Goal: Find specific page/section: Find specific page/section

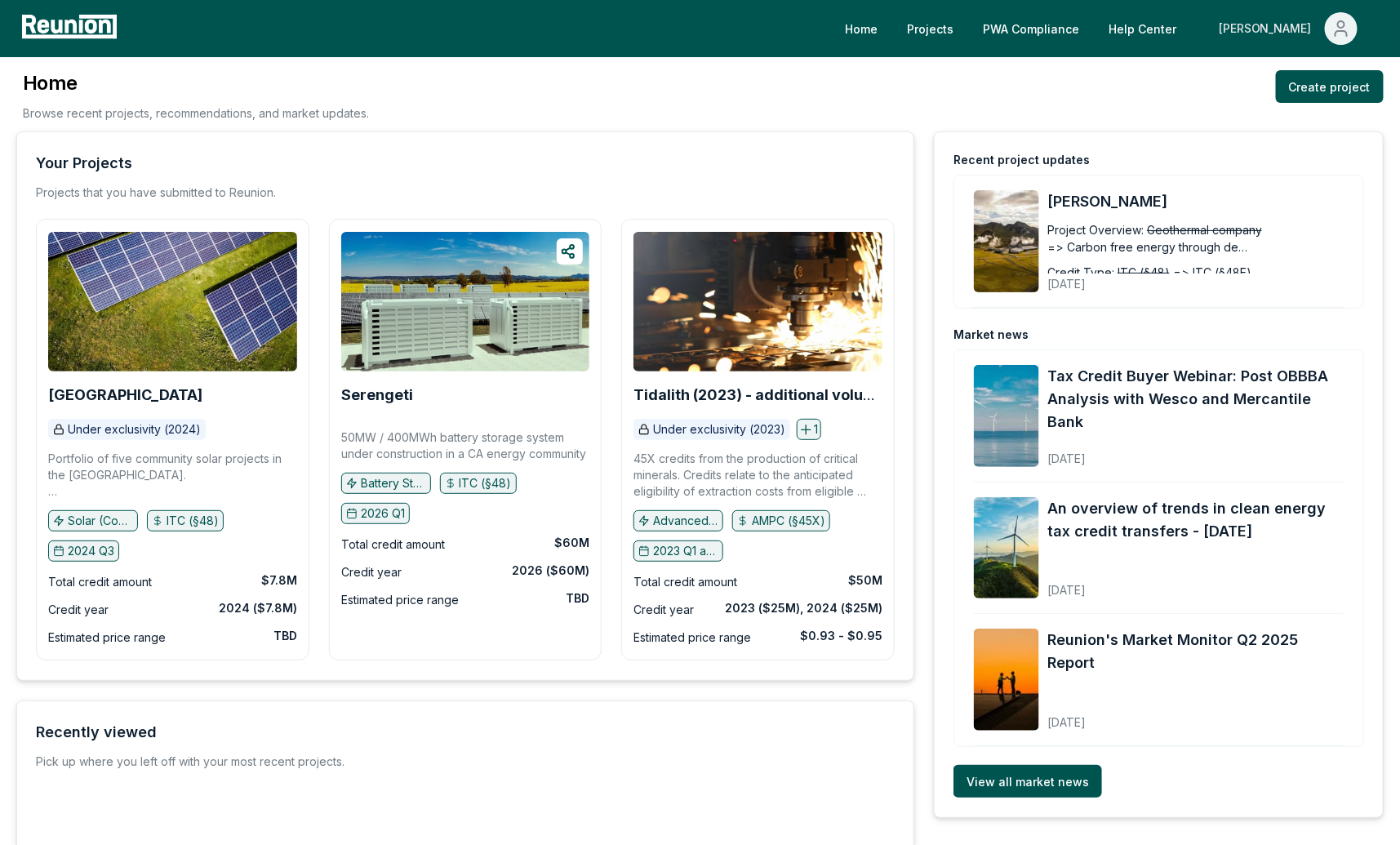
click at [1334, 19] on icon "Main" at bounding box center [1341, 28] width 20 height 20
click at [1292, 91] on p "Admin Portal" at bounding box center [1310, 87] width 67 height 20
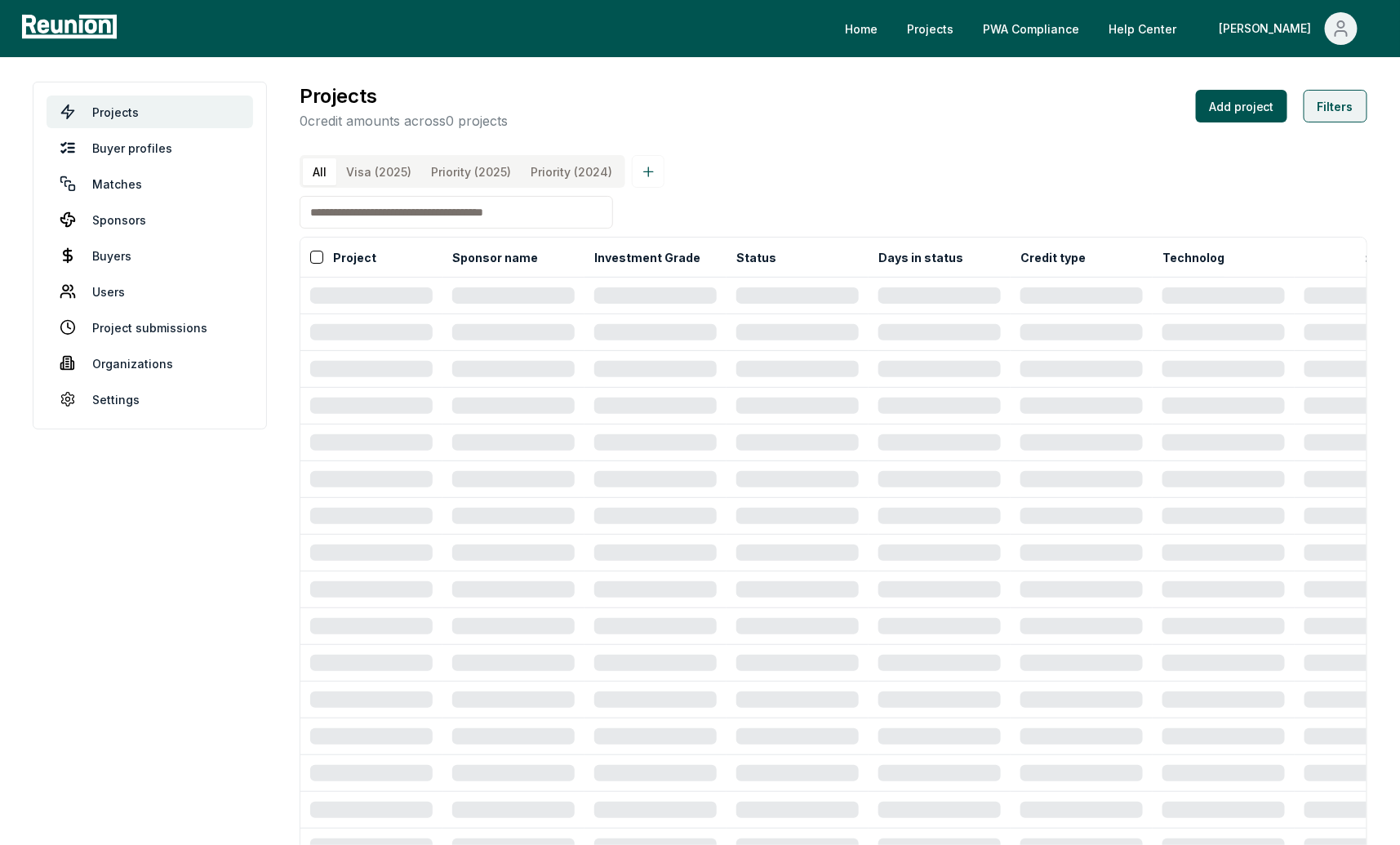
click at [1344, 112] on button "Filters" at bounding box center [1336, 106] width 64 height 32
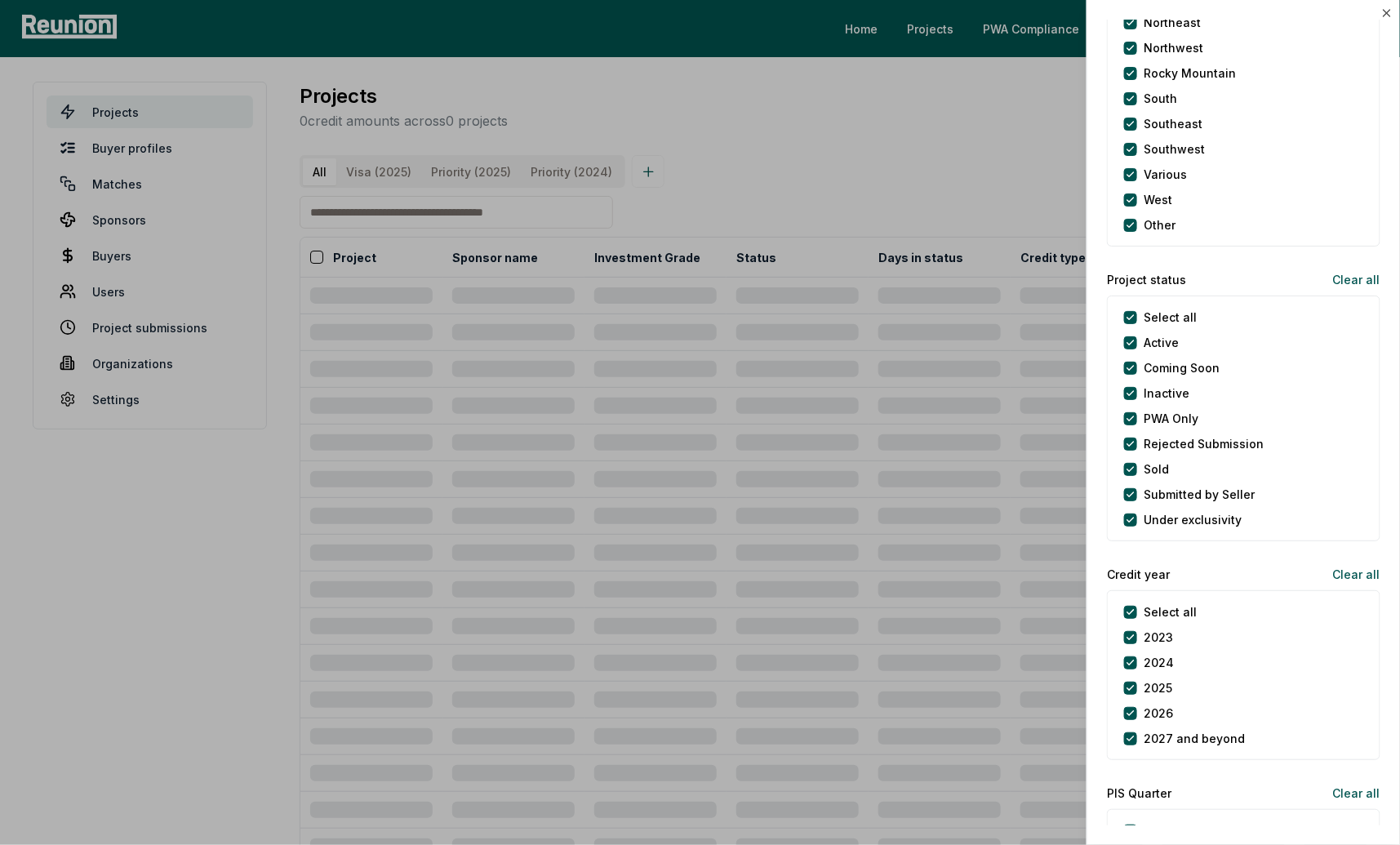
scroll to position [1590, 0]
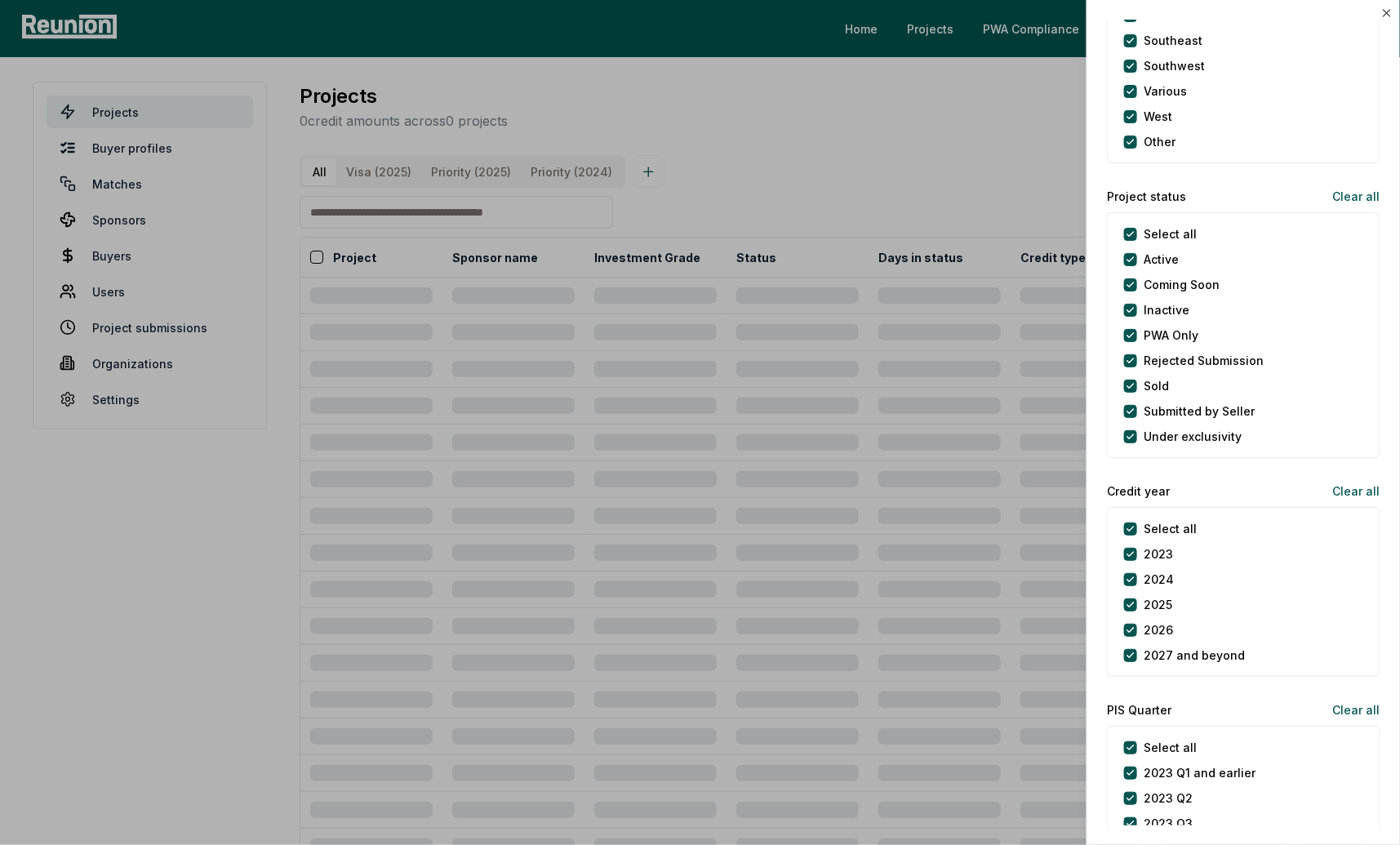
click at [1132, 231] on status "Select all" at bounding box center [1131, 234] width 13 height 13
click at [1132, 333] on Only "PWA Only" at bounding box center [1131, 336] width 13 height 13
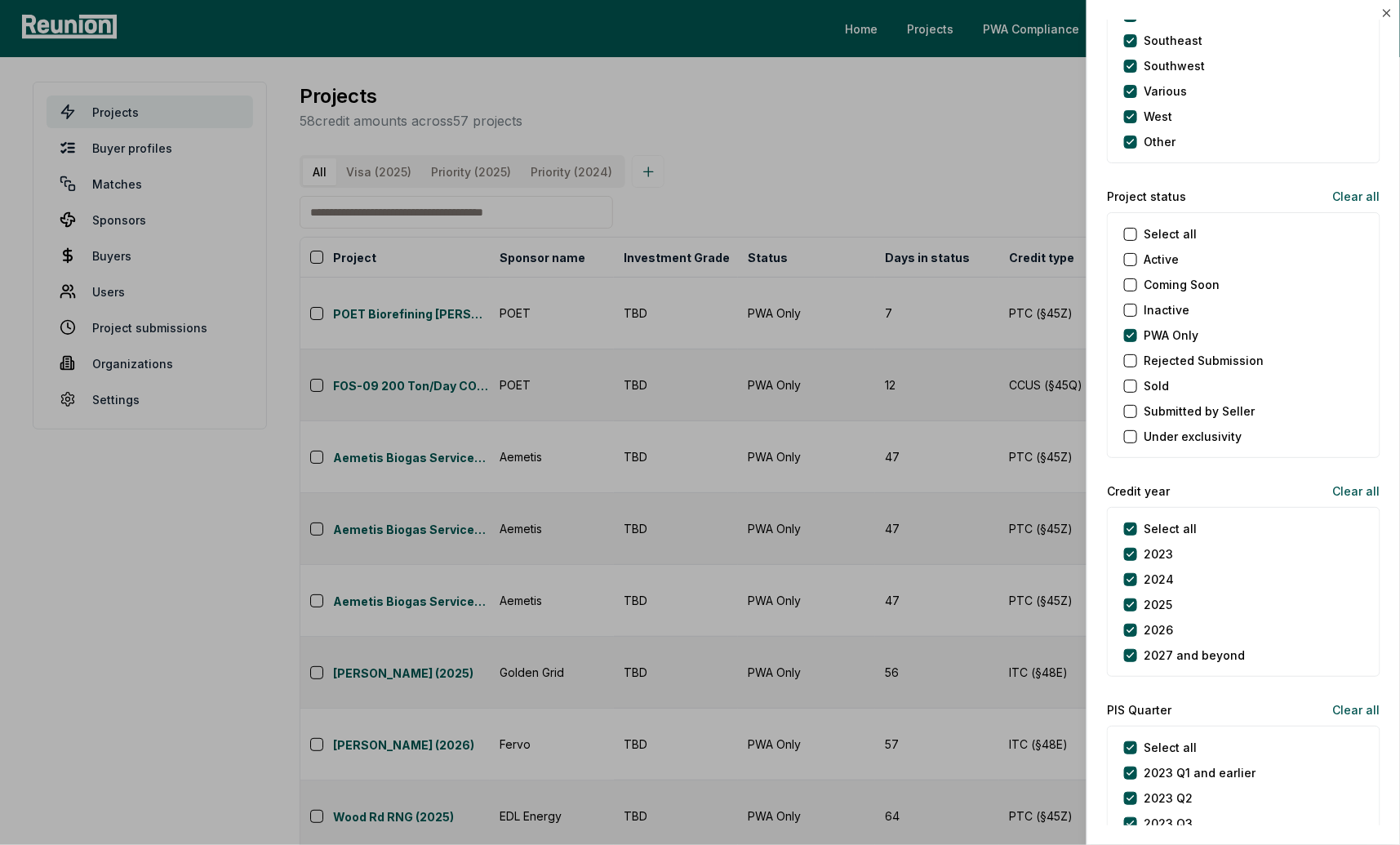
click at [1003, 174] on div at bounding box center [700, 422] width 1400 height 845
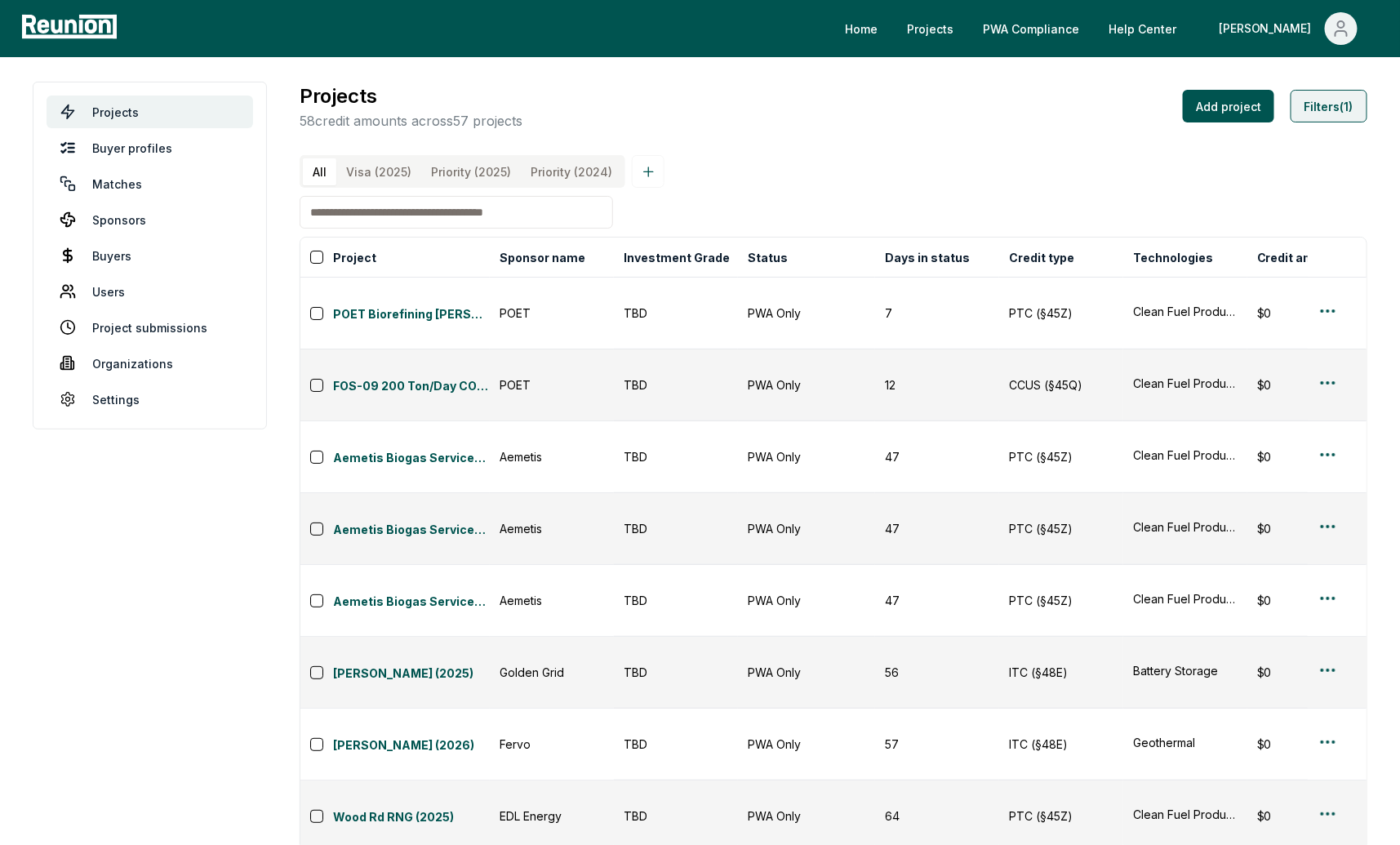
click at [1333, 109] on button "Filters (1)" at bounding box center [1329, 106] width 77 height 32
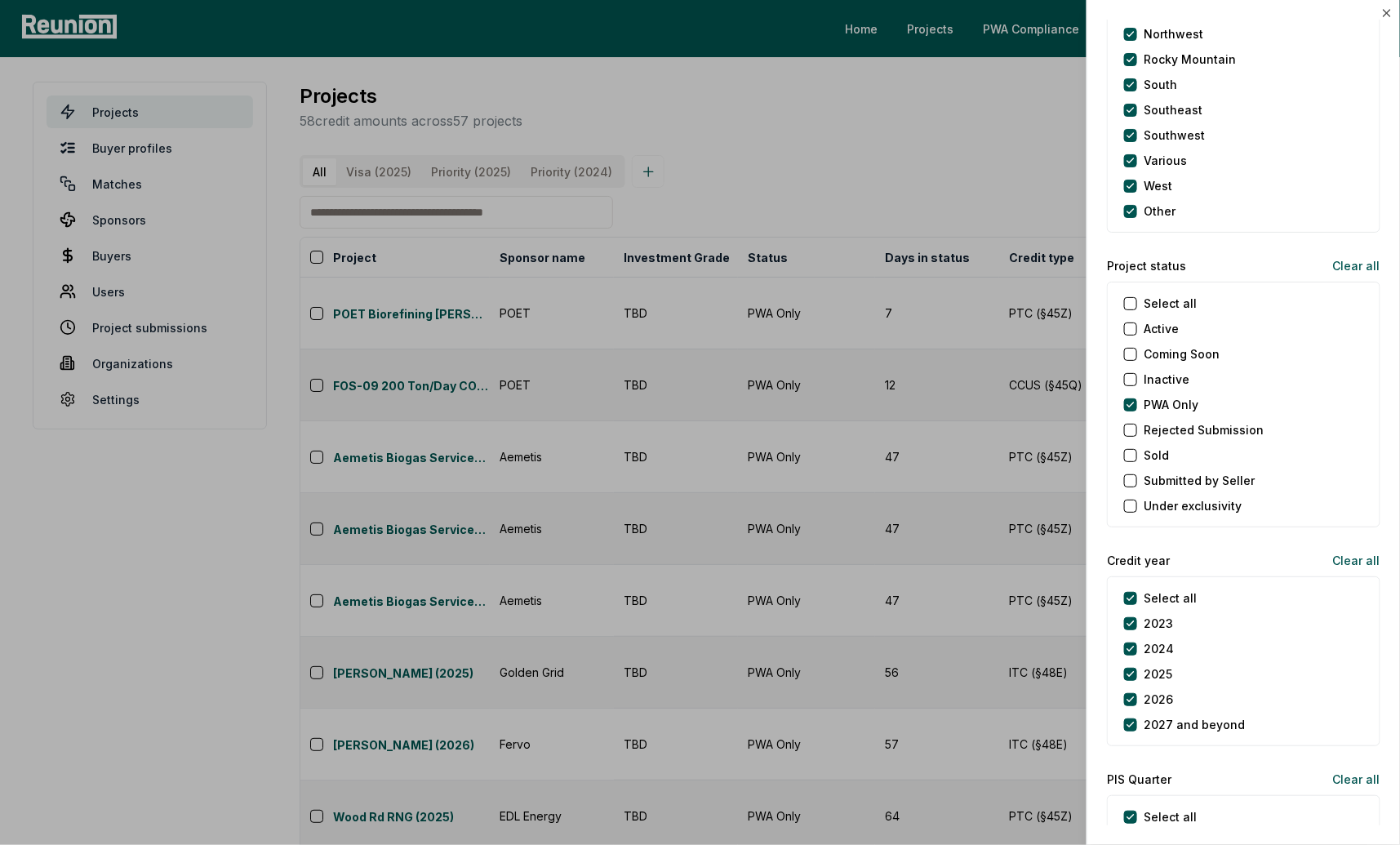
scroll to position [1548, 0]
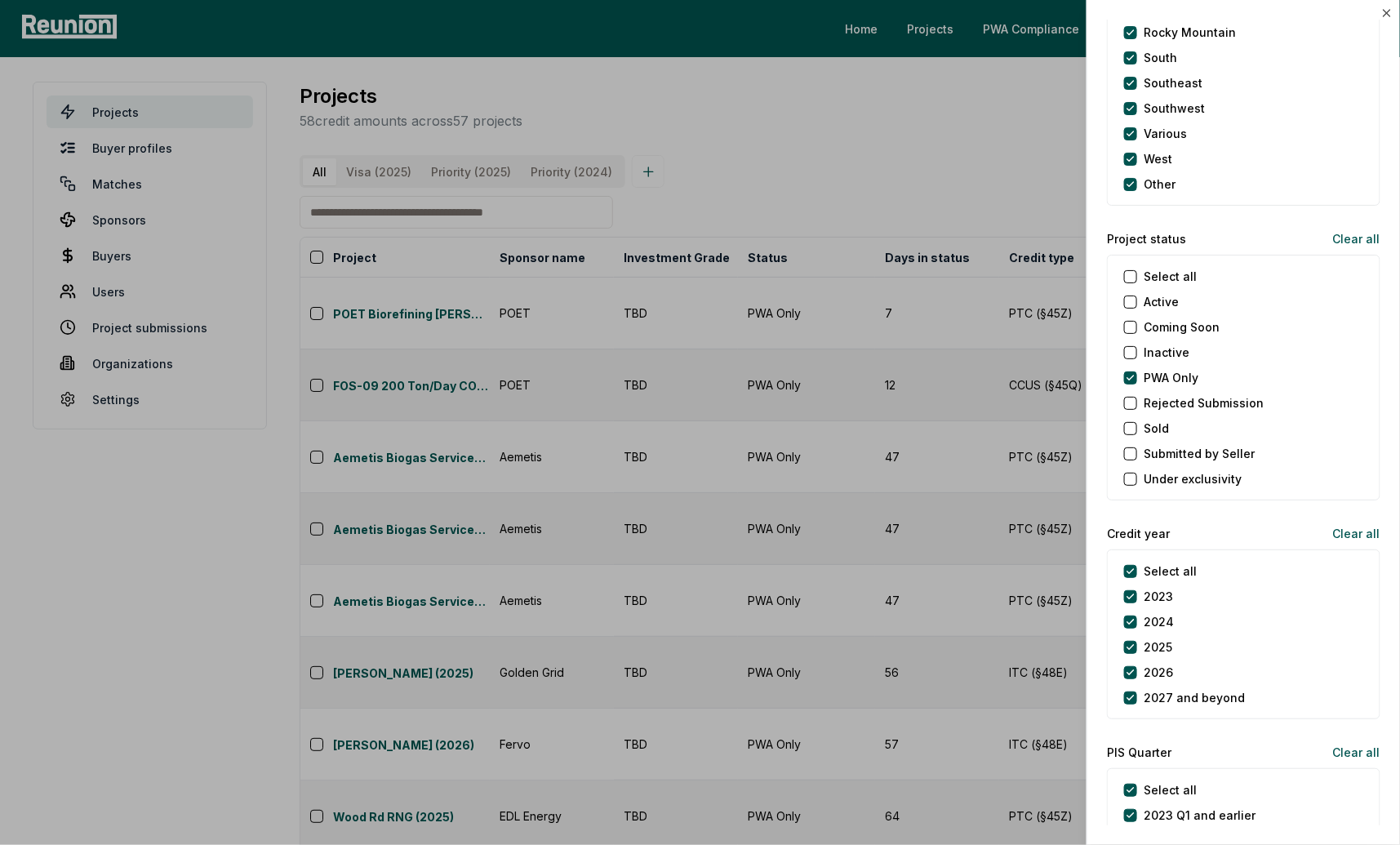
click at [1131, 279] on status "Select all" at bounding box center [1131, 277] width 13 height 13
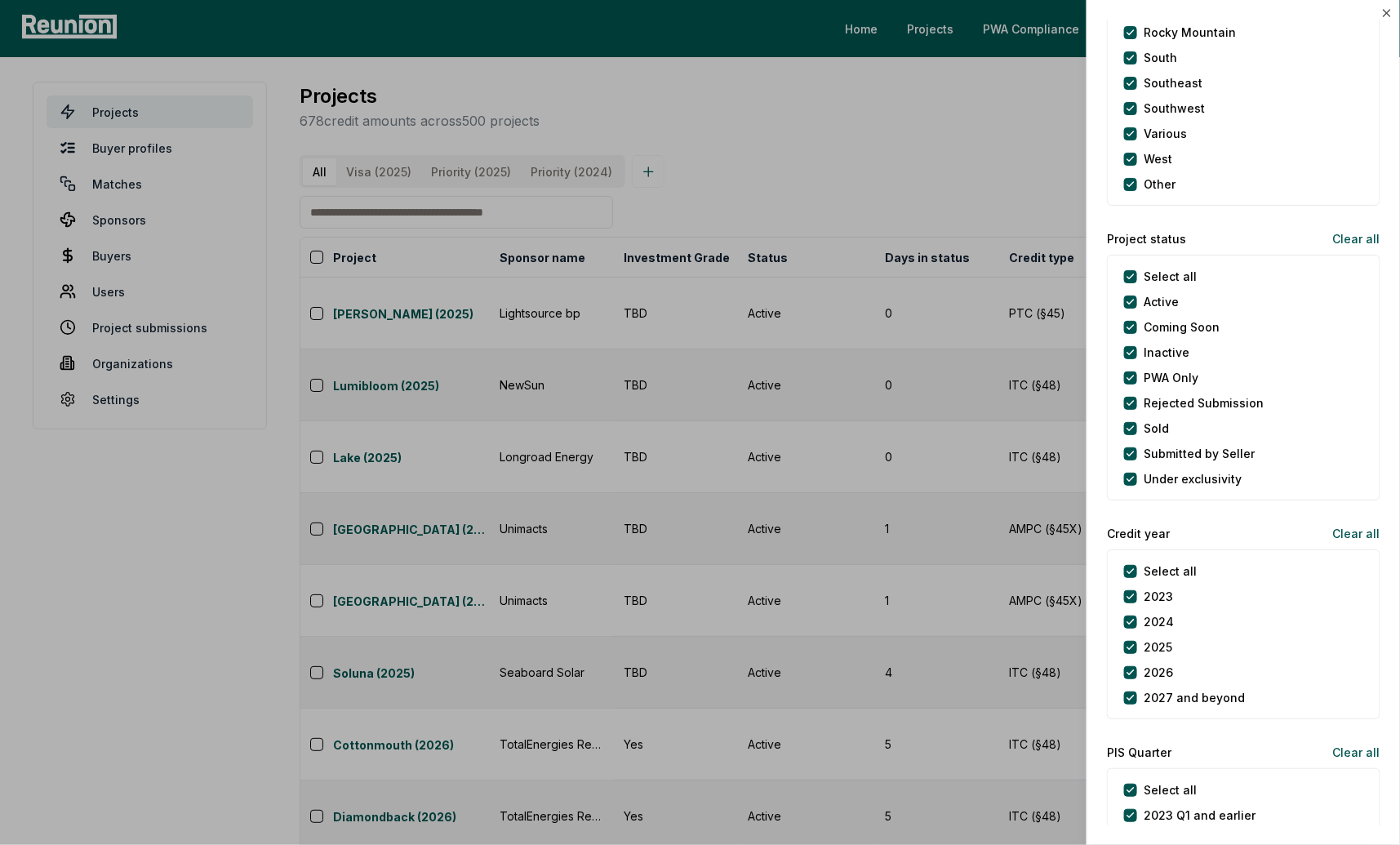
click at [985, 164] on div at bounding box center [700, 422] width 1400 height 845
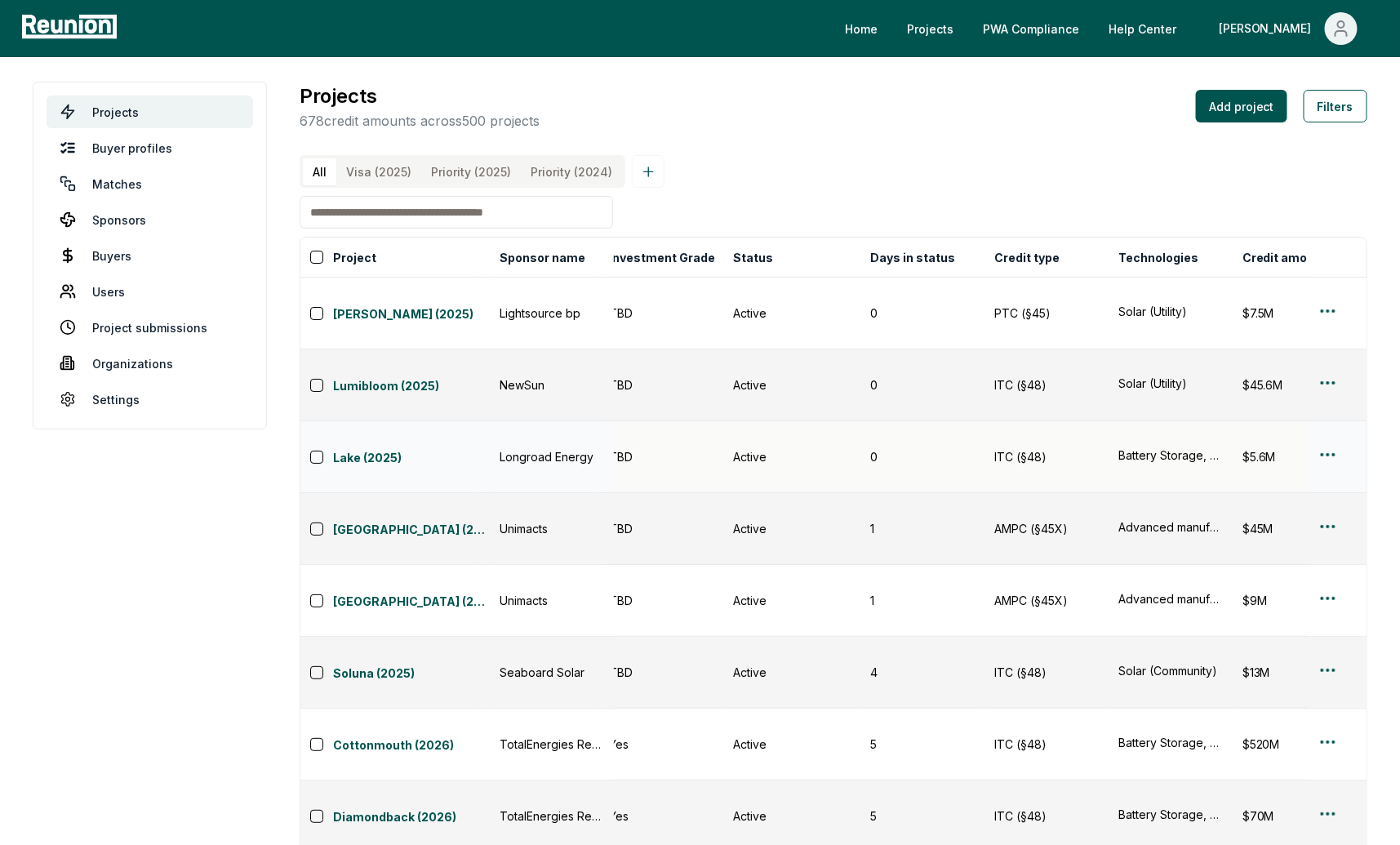
scroll to position [0, 0]
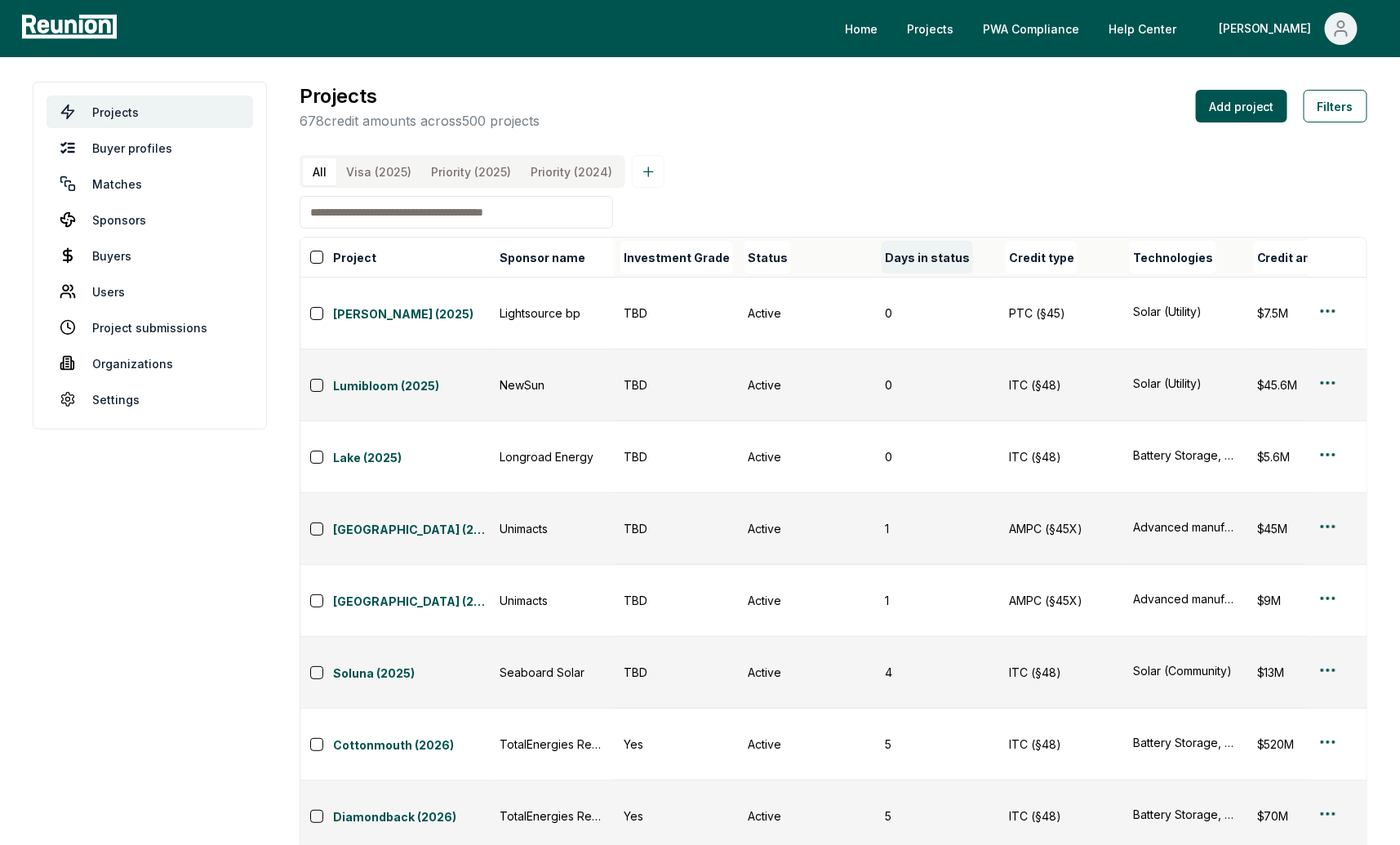
click at [919, 258] on button "Days in status" at bounding box center [927, 257] width 91 height 32
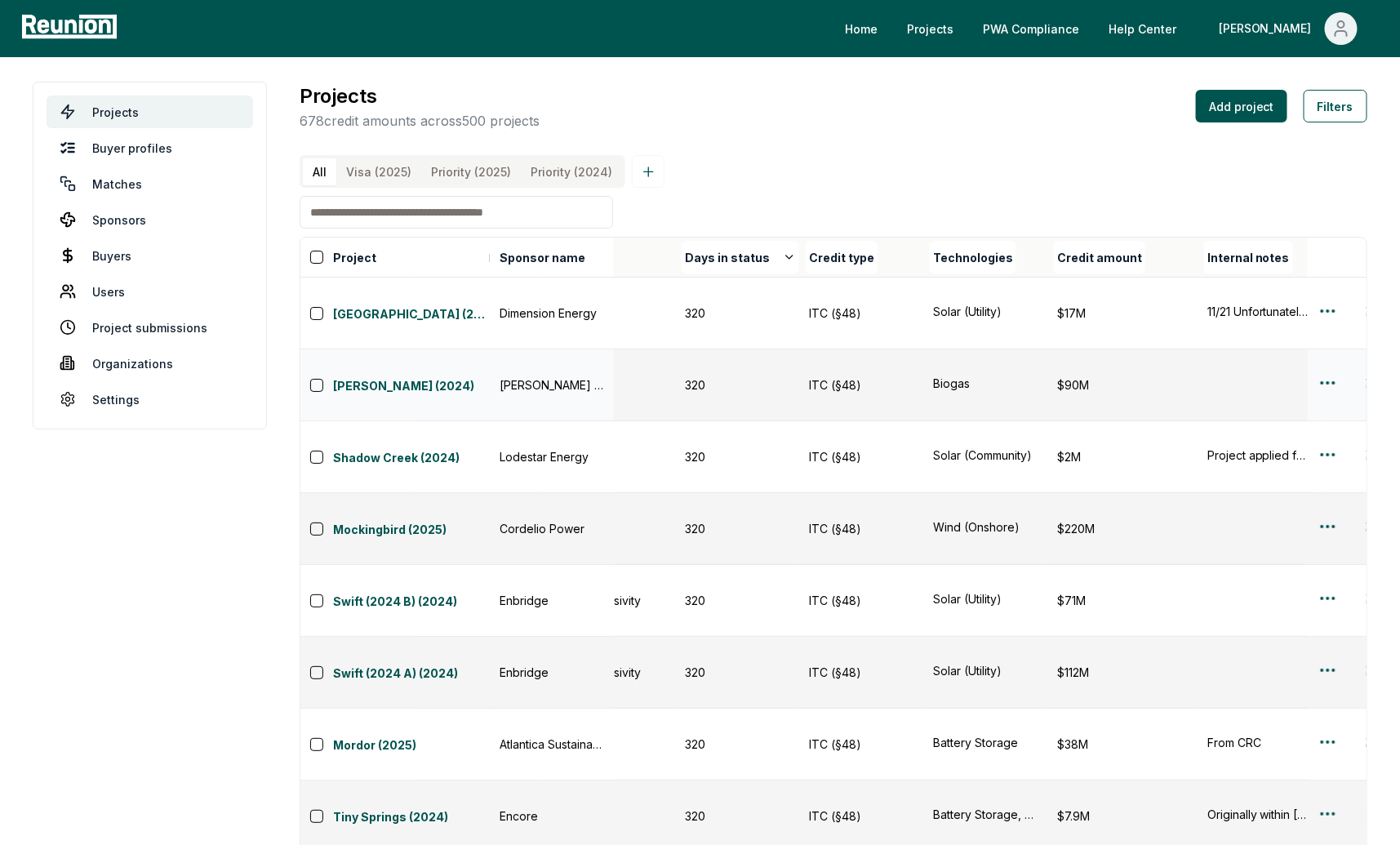
scroll to position [0, 191]
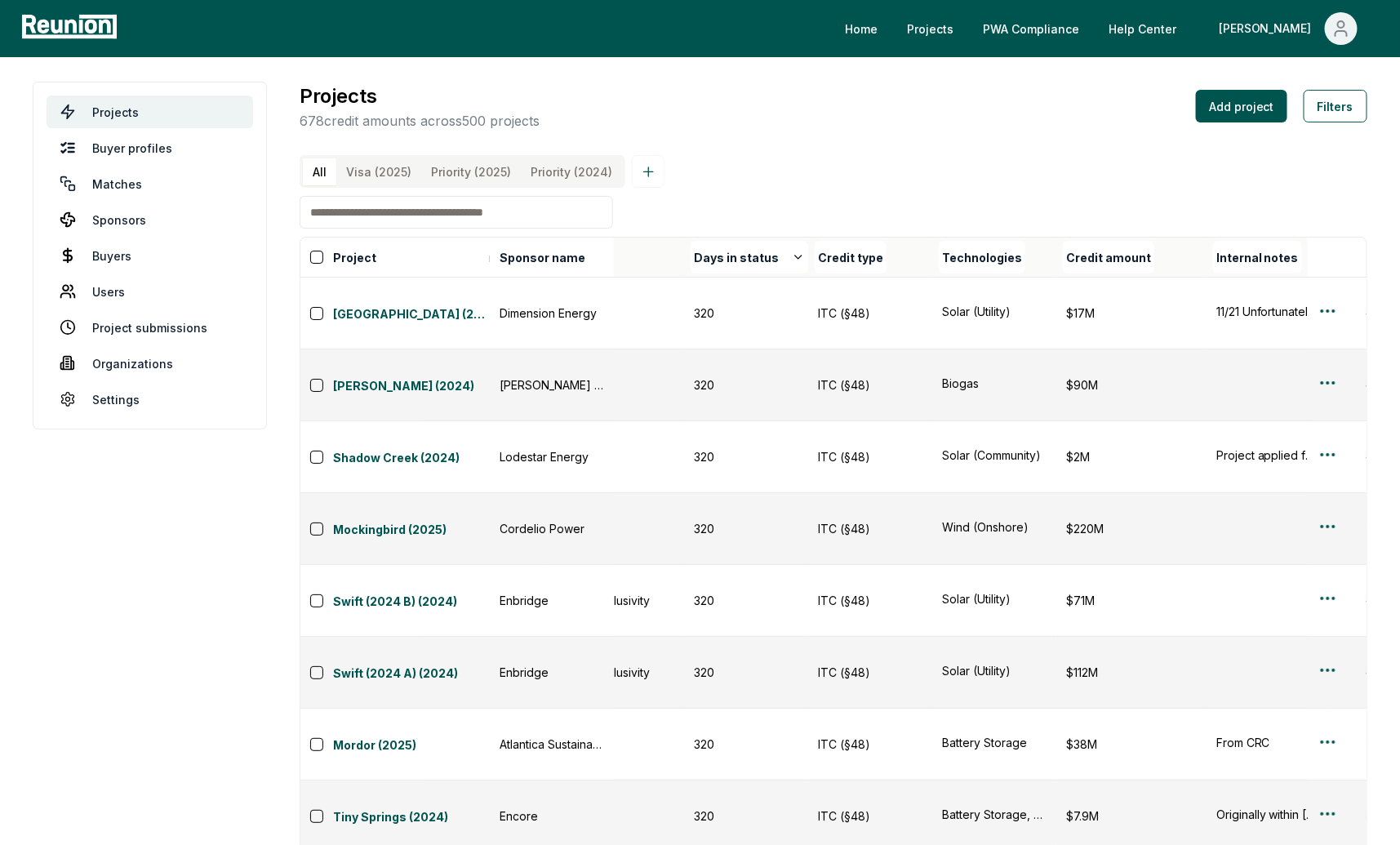
click at [1004, 115] on div "Projects 678 credit amounts across 500 projects Add project Filters" at bounding box center [833, 106] width 1068 height 49
click at [967, 26] on link "Projects" at bounding box center [930, 28] width 73 height 32
click at [765, 119] on div "Projects 678 credit amounts across 500 projects Add project Filters" at bounding box center [833, 106] width 1068 height 49
click at [1336, 108] on button "Filters" at bounding box center [1336, 106] width 64 height 32
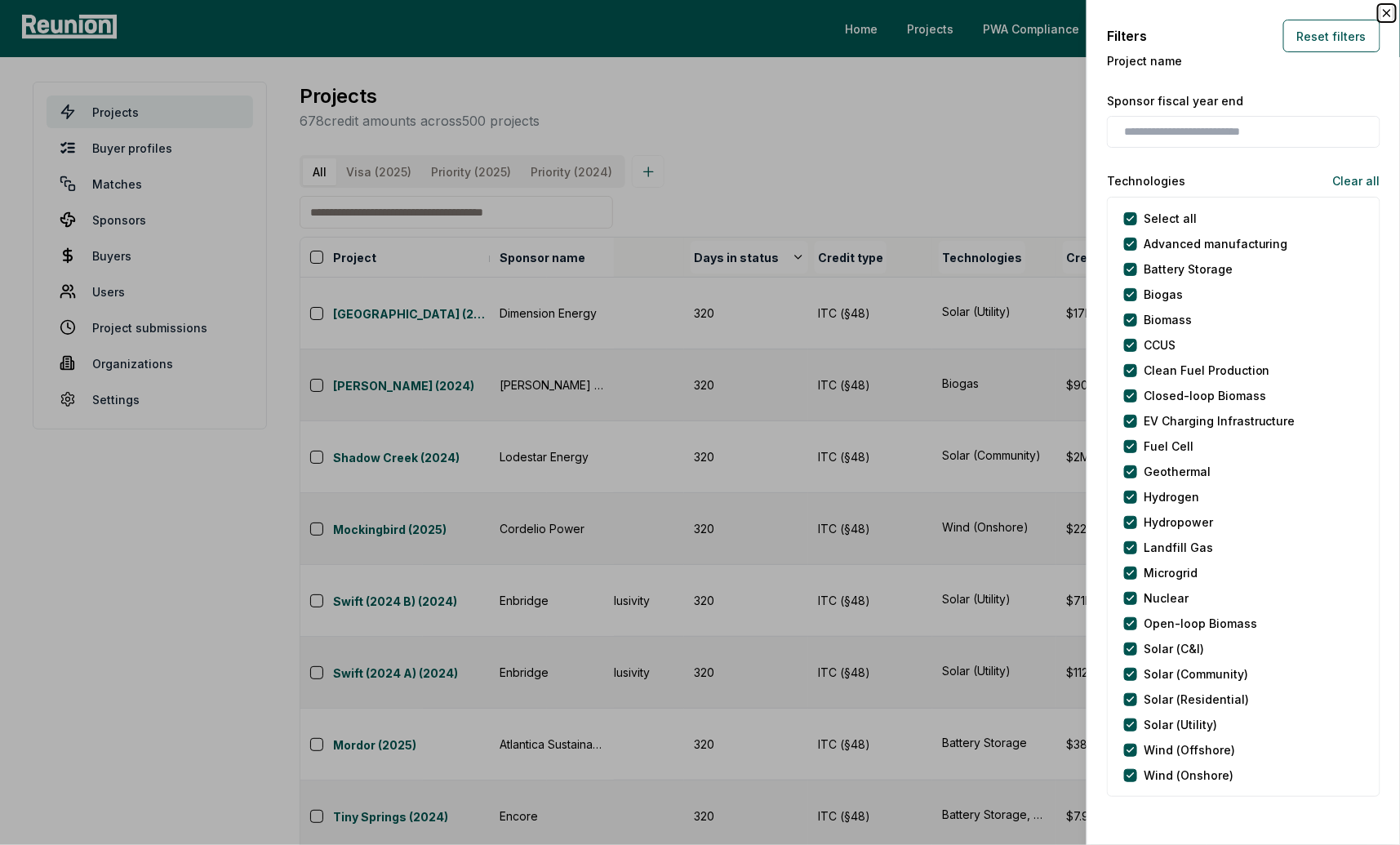
click at [1389, 11] on icon "button" at bounding box center [1387, 12] width 7 height 7
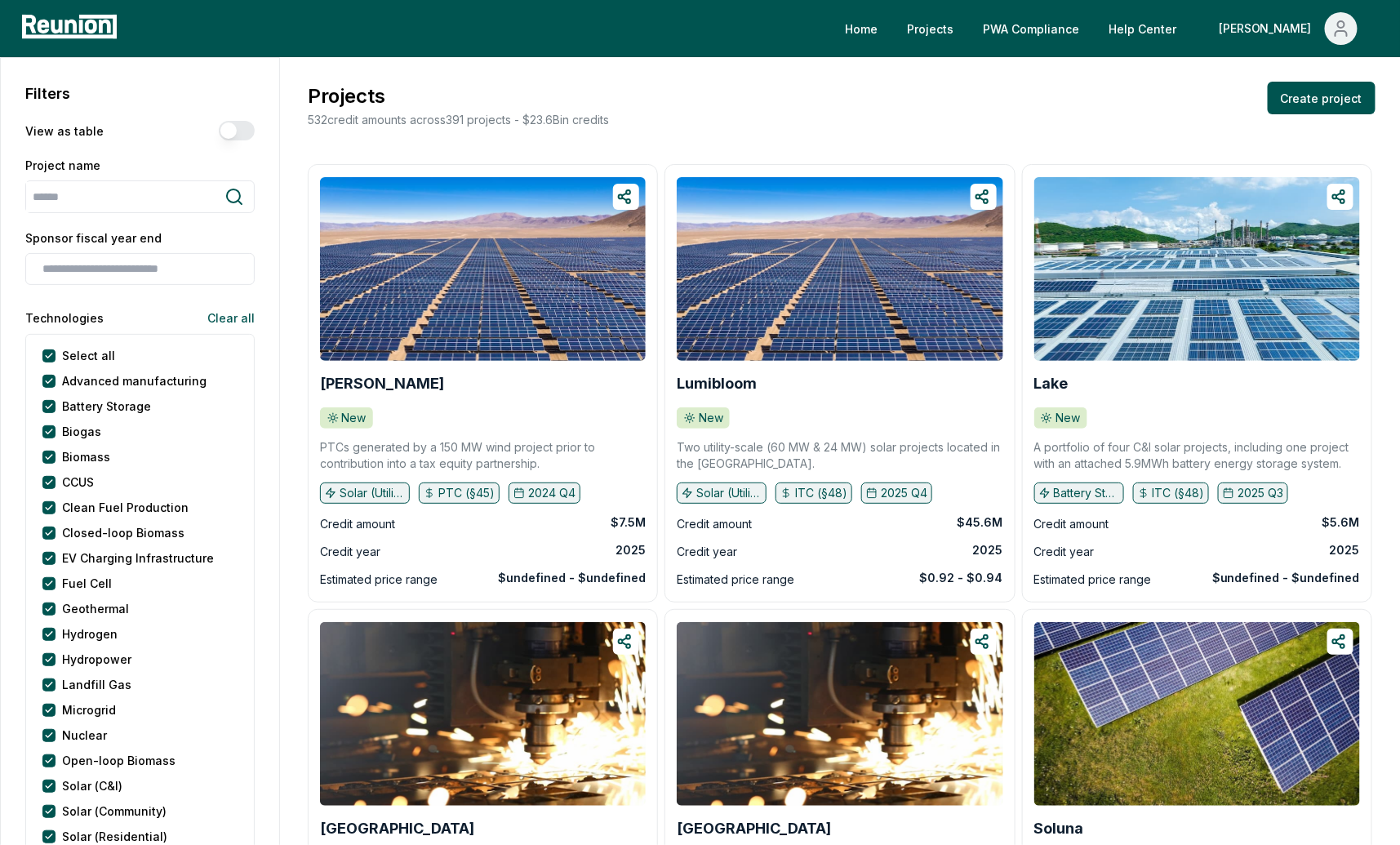
click at [868, 114] on div "Projects 532 credit amounts across 391 projects - $ 23.6B in credits Create pro…" at bounding box center [840, 104] width 1071 height 46
